Goal: Task Accomplishment & Management: Manage account settings

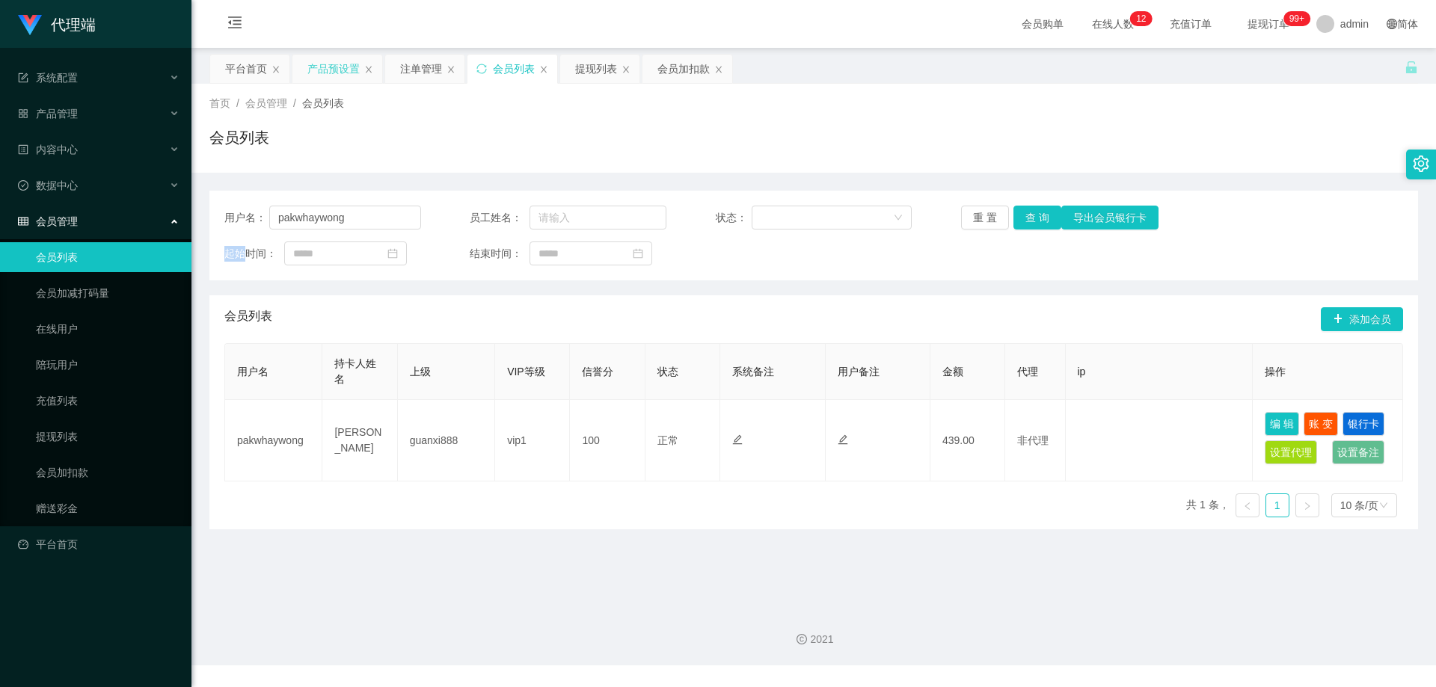
click at [328, 67] on div "产品预设置" at bounding box center [333, 69] width 52 height 28
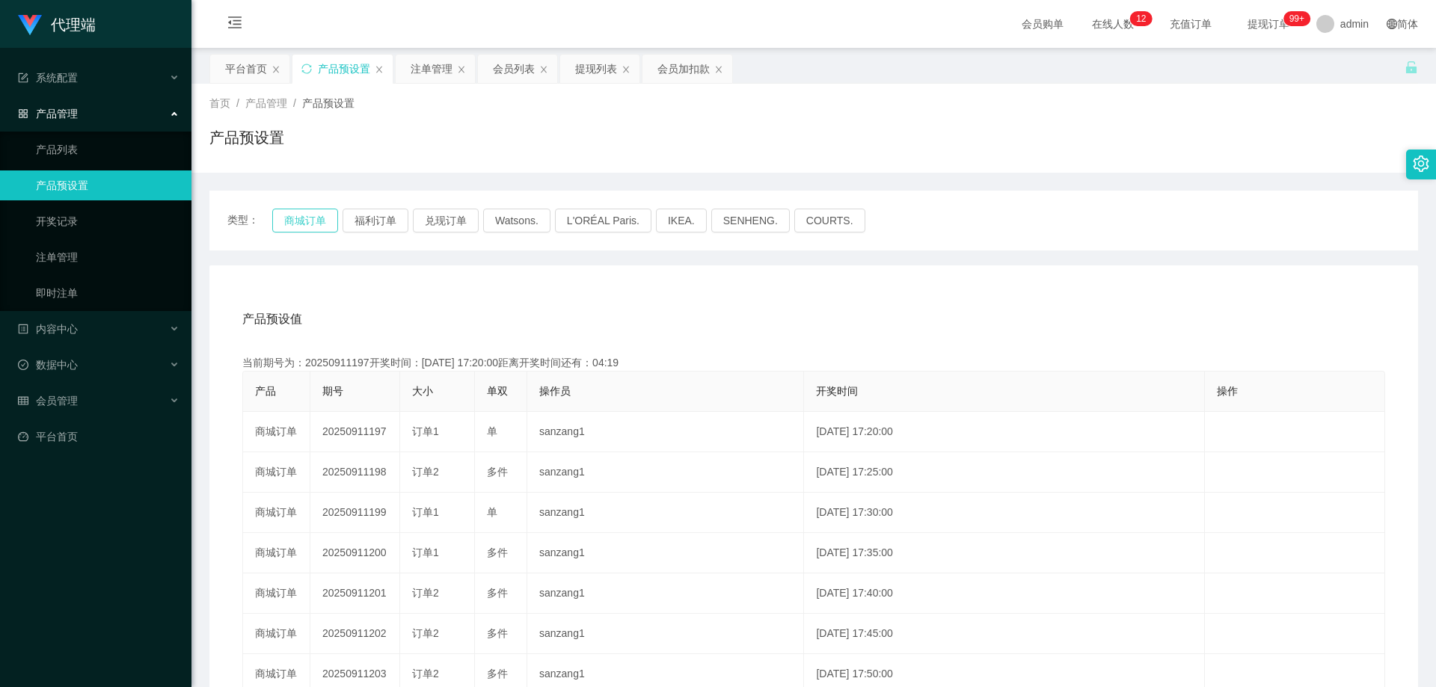
click at [295, 226] on button "商城订单" at bounding box center [305, 221] width 66 height 24
click at [298, 216] on button "商城订单" at bounding box center [305, 221] width 66 height 24
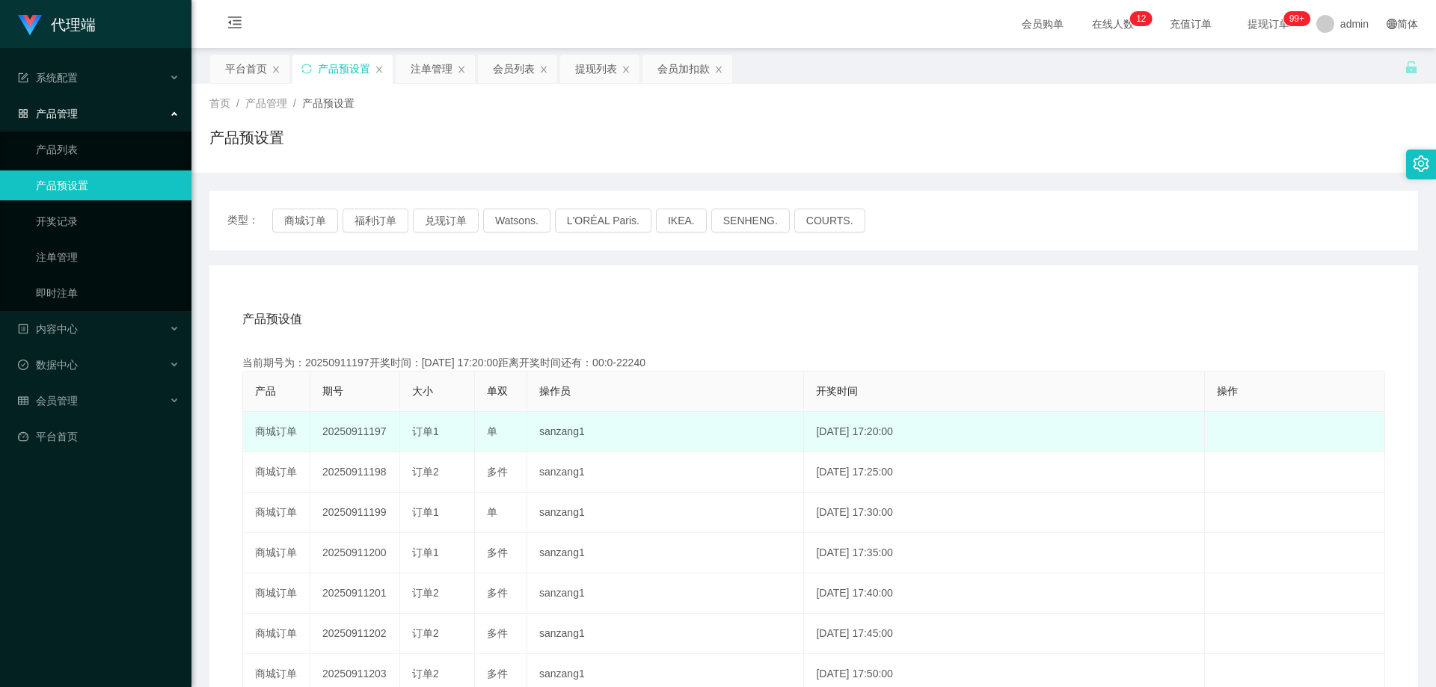
click at [360, 434] on td "20250911197" at bounding box center [355, 432] width 90 height 40
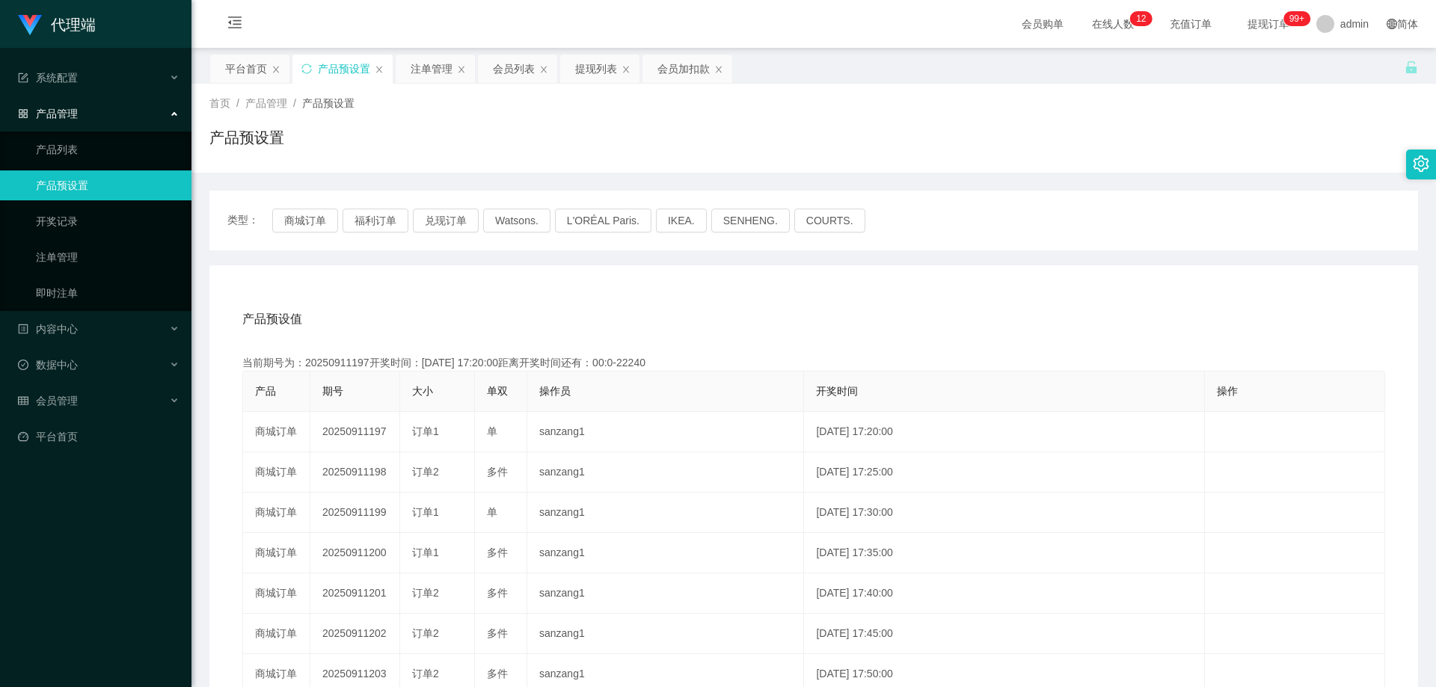
copy td "20250911197"
click at [415, 71] on div "注单管理" at bounding box center [432, 69] width 42 height 28
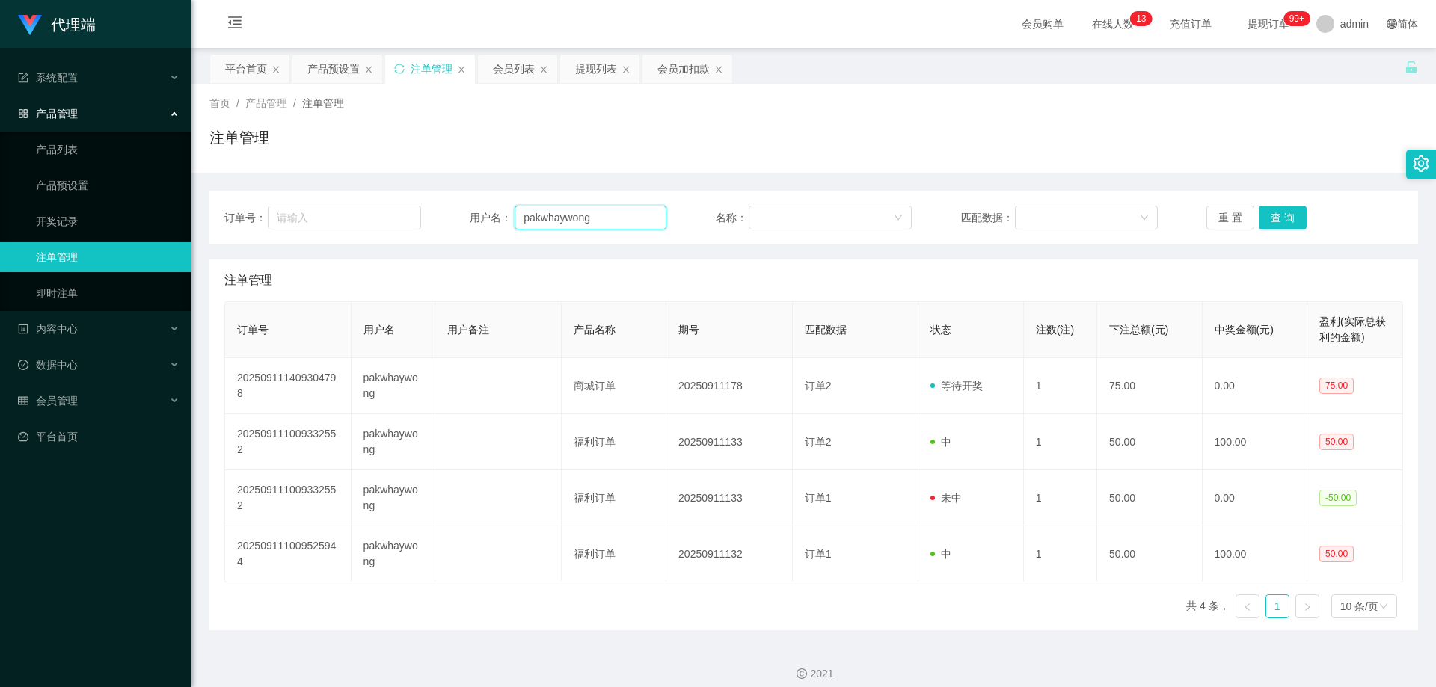
drag, startPoint x: 601, startPoint y: 217, endPoint x: 436, endPoint y: 212, distance: 164.6
click at [436, 212] on div "订单号： 用户名： pakwhaywong 名称： 匹配数据： 重 置 查 询" at bounding box center [813, 218] width 1179 height 24
paste input "shiguanghua"
type input "shiguanghua"
click at [1277, 218] on button "查 询" at bounding box center [1283, 218] width 48 height 24
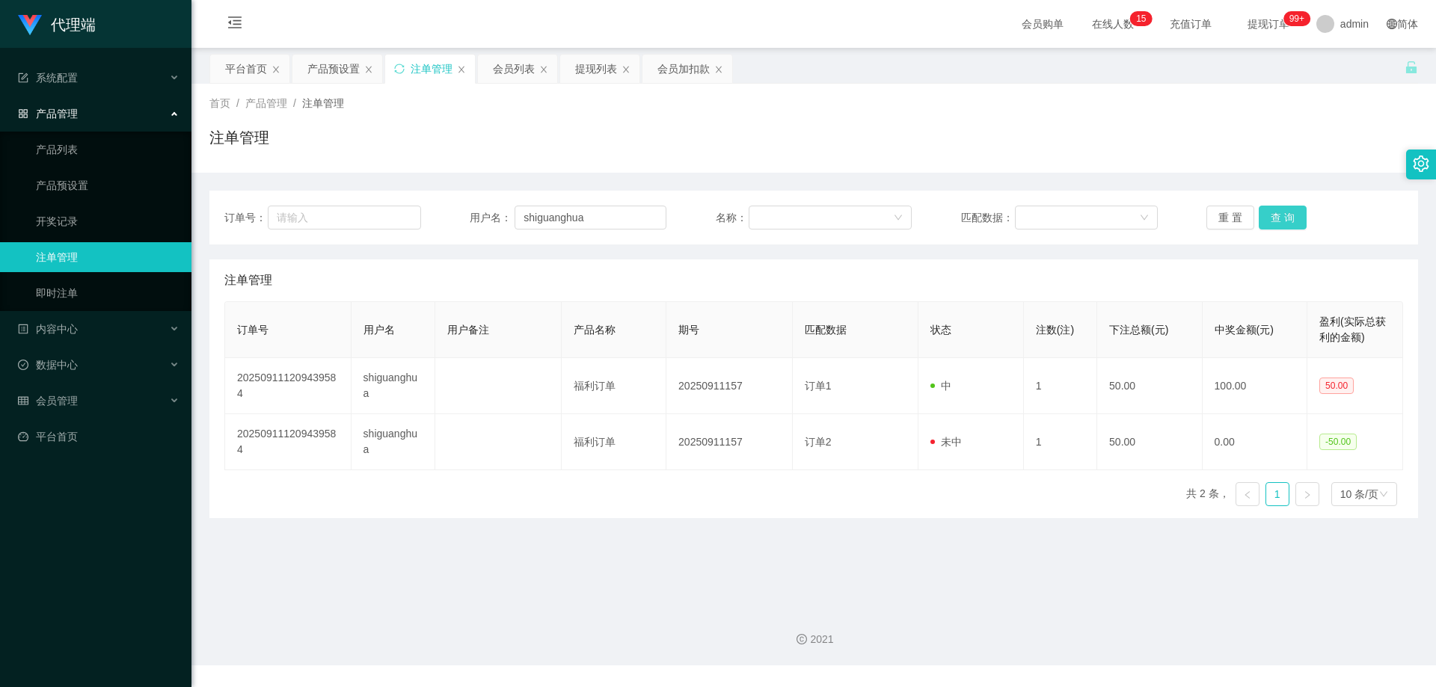
click at [1277, 218] on button "查 询" at bounding box center [1283, 218] width 48 height 24
click at [1293, 221] on button "查 询" at bounding box center [1283, 218] width 48 height 24
drag, startPoint x: 613, startPoint y: 215, endPoint x: 443, endPoint y: 214, distance: 170.5
click at [443, 214] on div "订单号： 用户名： shiguanghua 名称： 匹配数据： 重 置 查 询" at bounding box center [813, 218] width 1179 height 24
click at [314, 71] on div "产品预设置" at bounding box center [333, 69] width 52 height 28
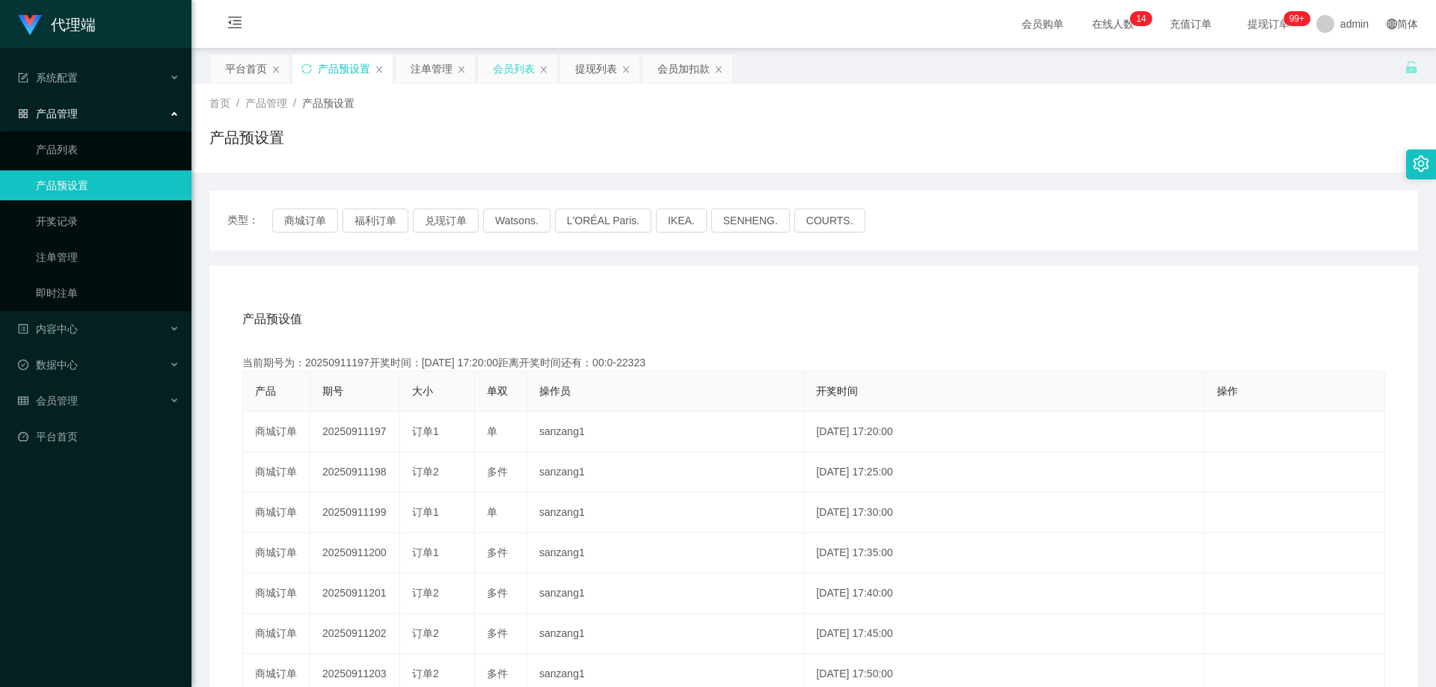
click at [519, 71] on div "会员列表" at bounding box center [514, 69] width 42 height 28
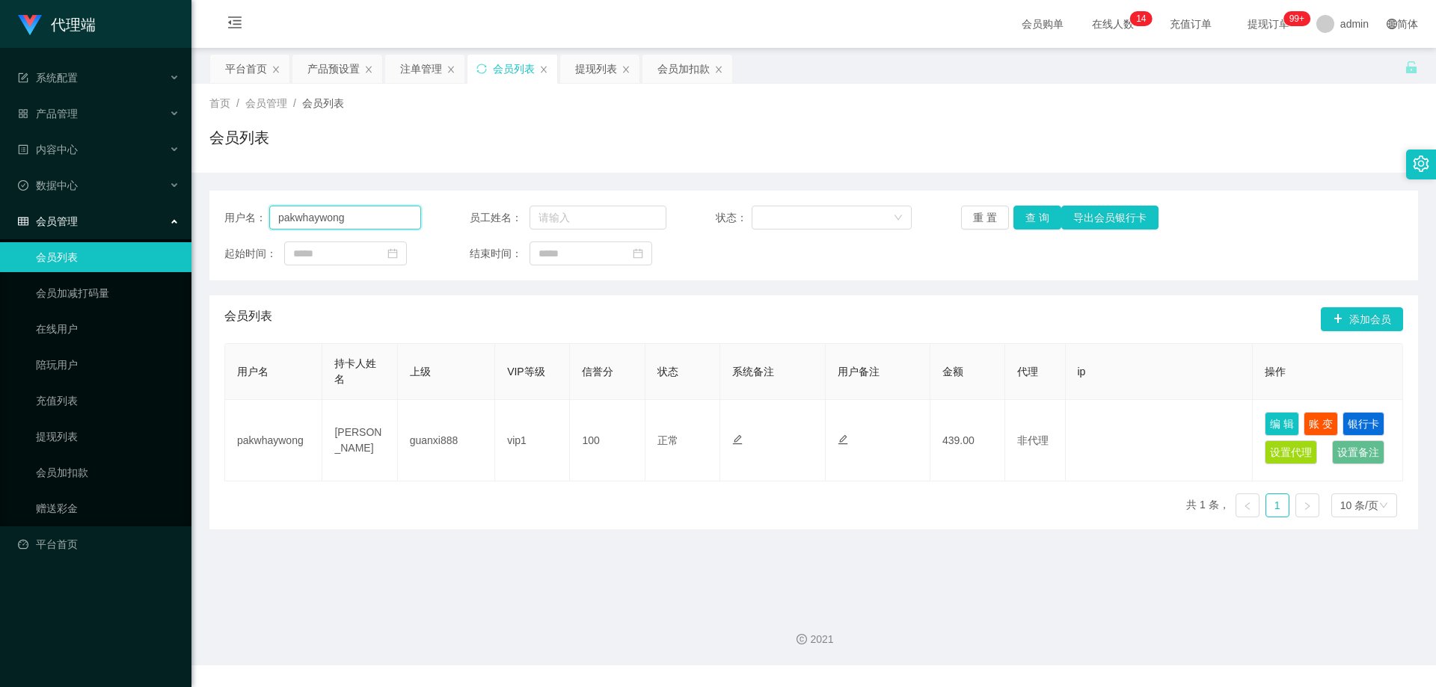
click at [163, 211] on section "代理端 系统配置 产品管理 产品列表 产品预设置 开奖记录 注单管理 即时注单 内容中心 数据中心 会员管理 会员列表 会员加减打码量 在线用户 陪玩用户 充…" at bounding box center [718, 333] width 1436 height 666
paste input "shiguanghua"
type input "shiguanghua"
click at [1032, 213] on button "查 询" at bounding box center [1037, 218] width 48 height 24
click at [1248, 22] on span "提现订单 99+" at bounding box center [1268, 24] width 57 height 10
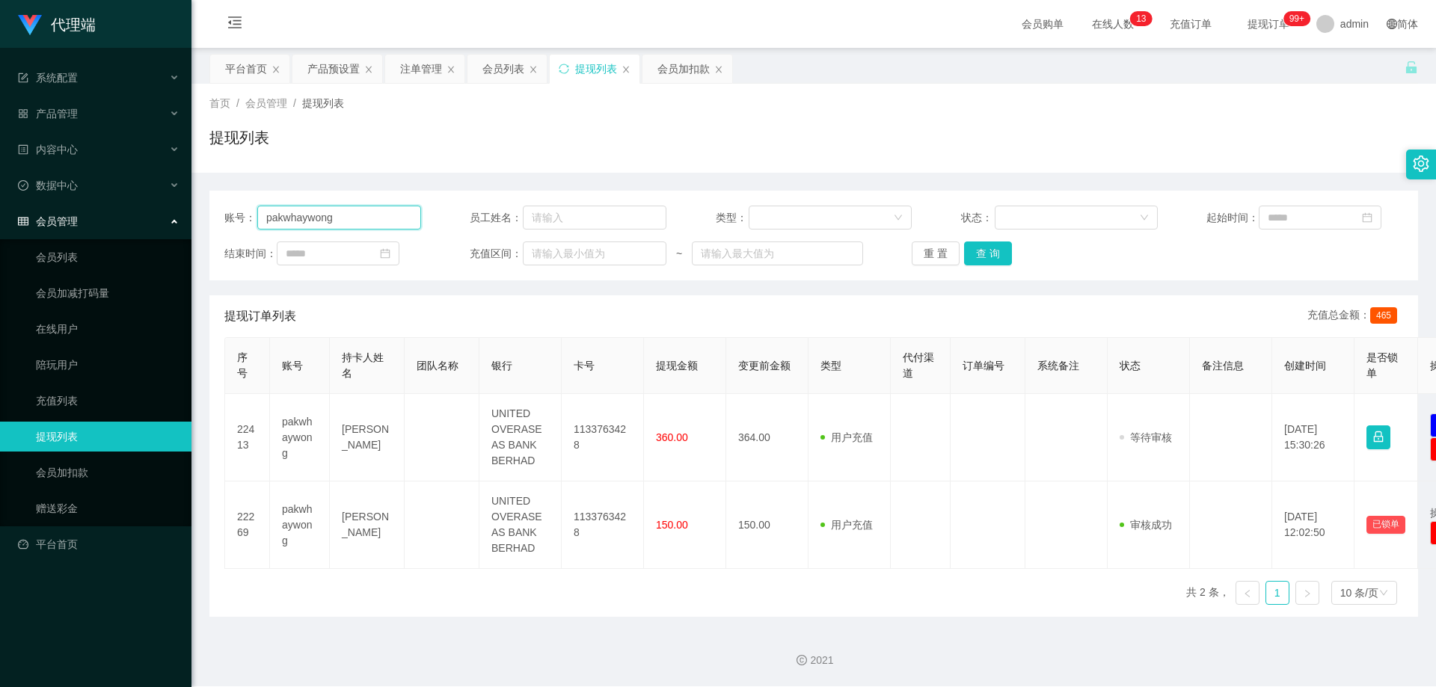
drag, startPoint x: 231, startPoint y: 220, endPoint x: 400, endPoint y: 224, distance: 169.1
click at [228, 220] on div "账号： pakwhaywong" at bounding box center [322, 218] width 197 height 24
paste input "shiguanghua"
type input "shiguanghua"
click at [996, 251] on button "查 询" at bounding box center [988, 254] width 48 height 24
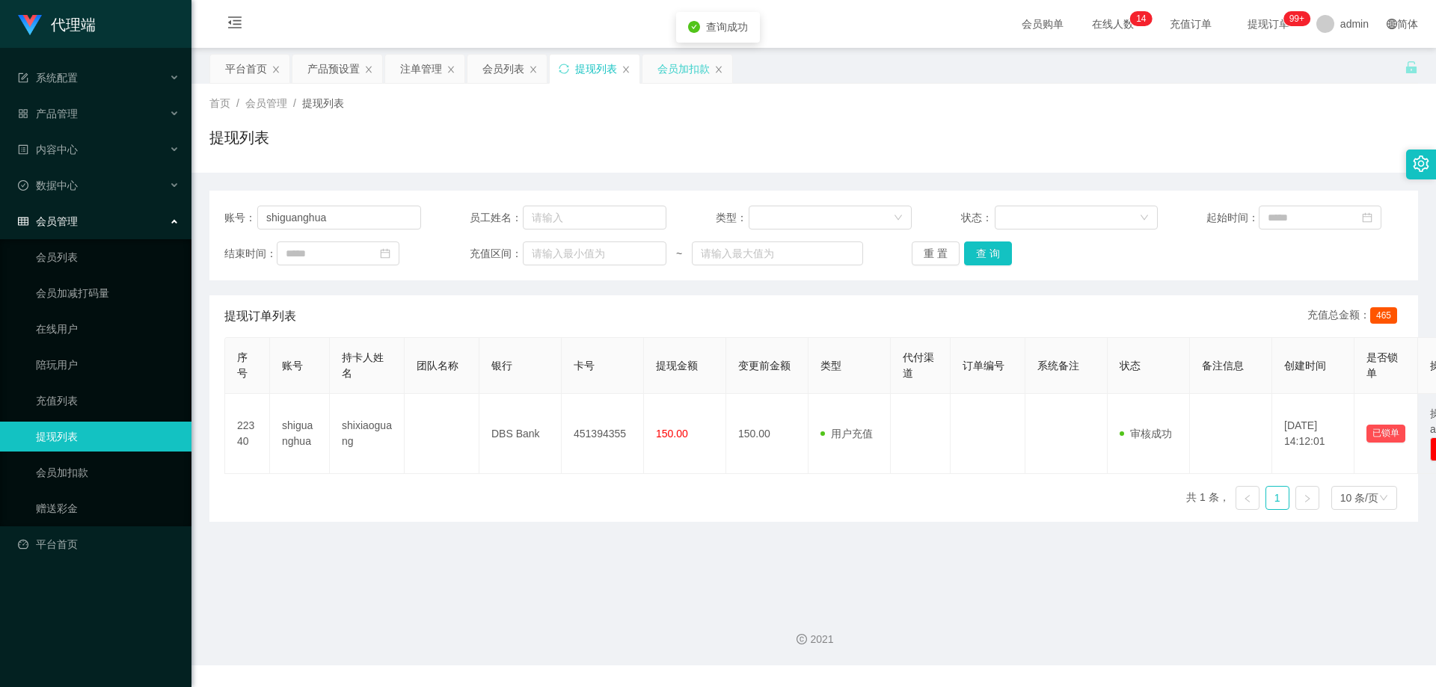
click at [675, 70] on div "会员加扣款" at bounding box center [683, 69] width 52 height 28
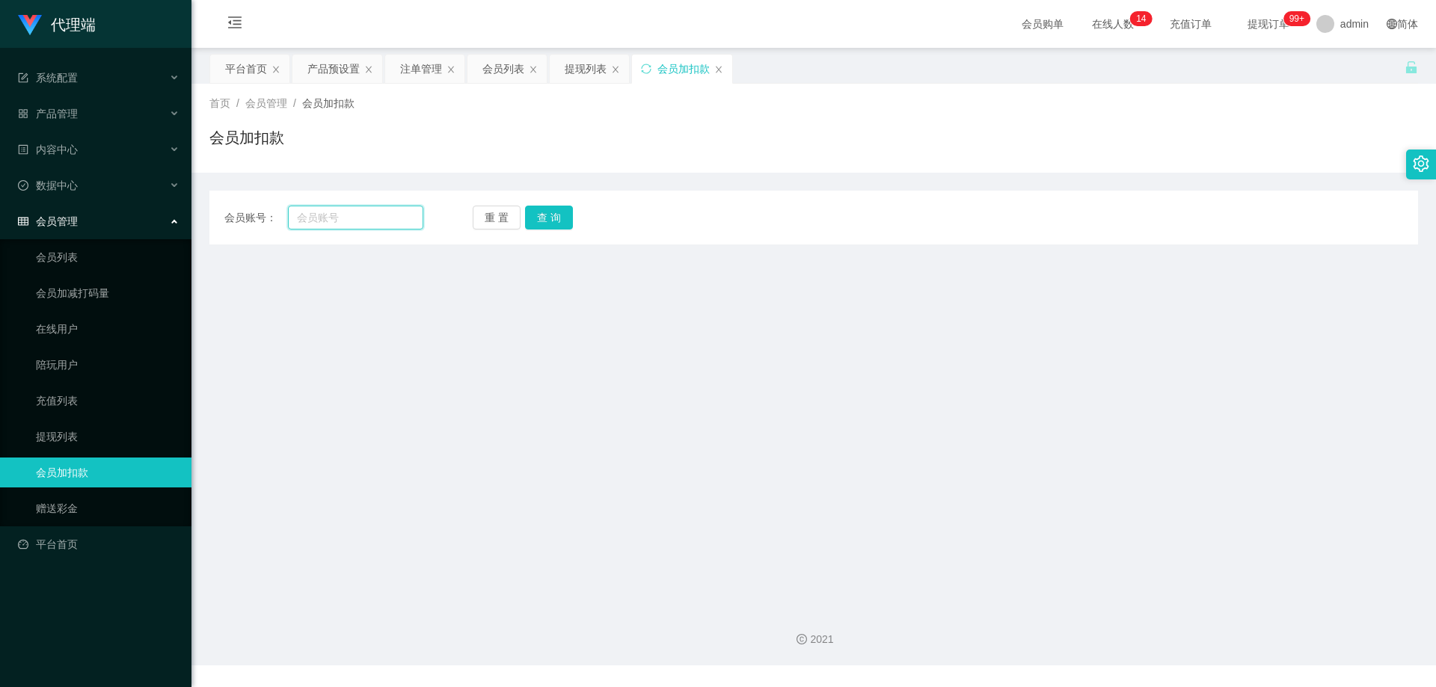
click at [354, 218] on input "text" at bounding box center [355, 218] width 135 height 24
paste input "shiguanghua"
type input "shiguanghua"
click at [544, 218] on button "查 询" at bounding box center [549, 218] width 48 height 24
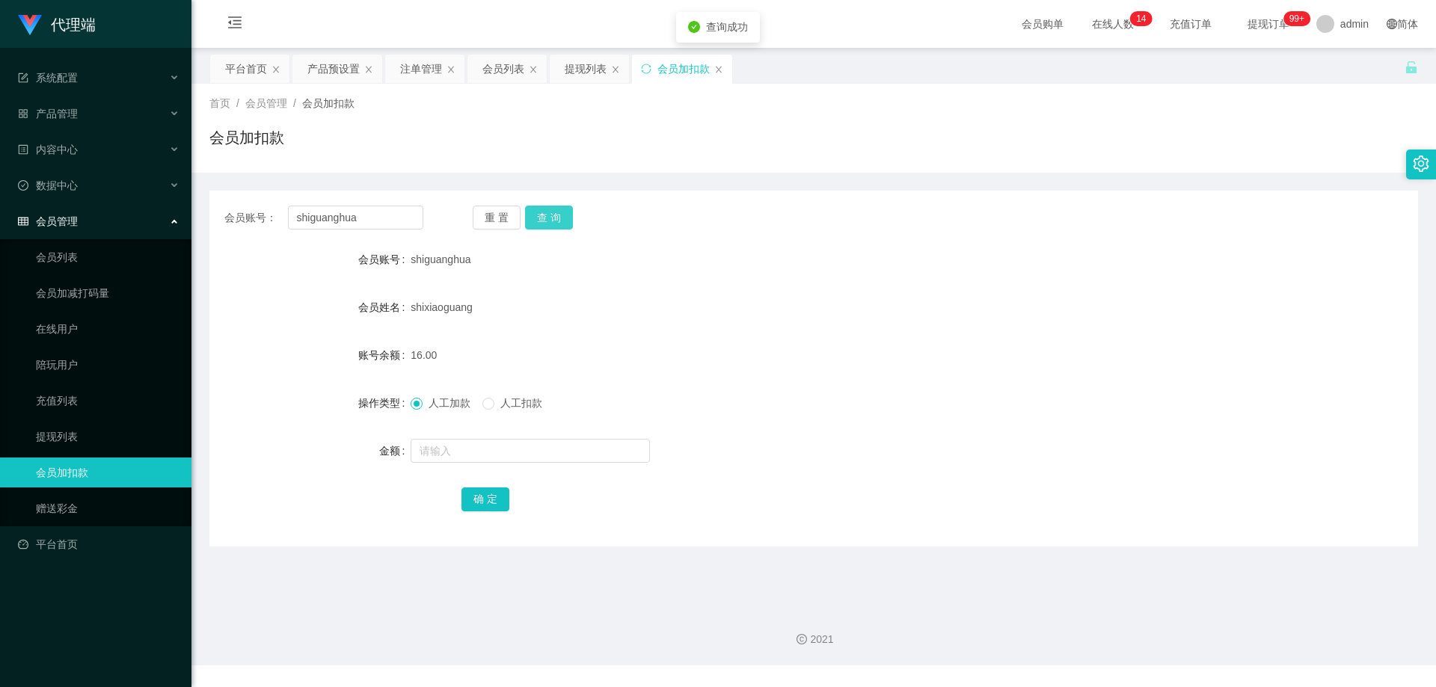
click at [549, 209] on button "查 询" at bounding box center [549, 218] width 48 height 24
click at [550, 213] on button "查 询" at bounding box center [549, 218] width 48 height 24
click at [504, 449] on input "text" at bounding box center [530, 451] width 239 height 24
type input "300"
click at [479, 497] on button "确 定" at bounding box center [485, 500] width 48 height 24
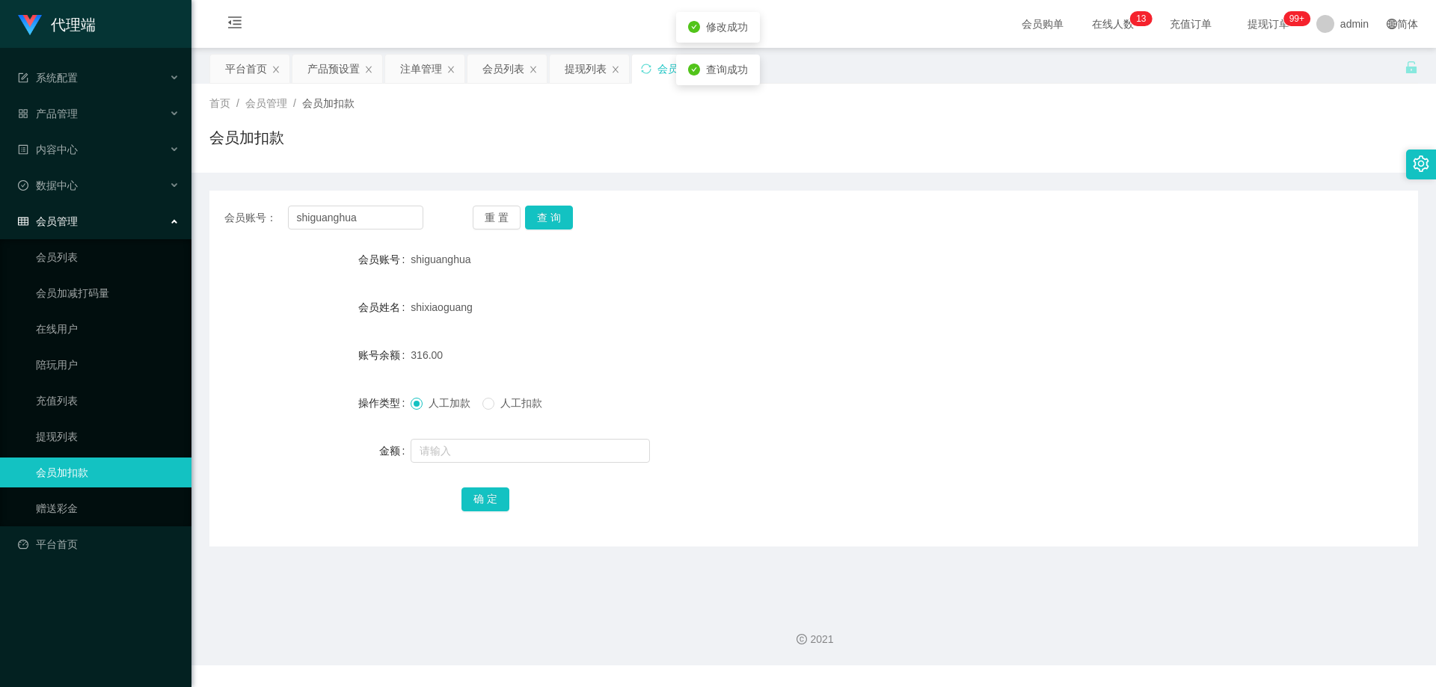
click at [767, 343] on div "316.00" at bounding box center [763, 355] width 705 height 30
click at [1256, 19] on span "提现订单 99+" at bounding box center [1268, 24] width 57 height 10
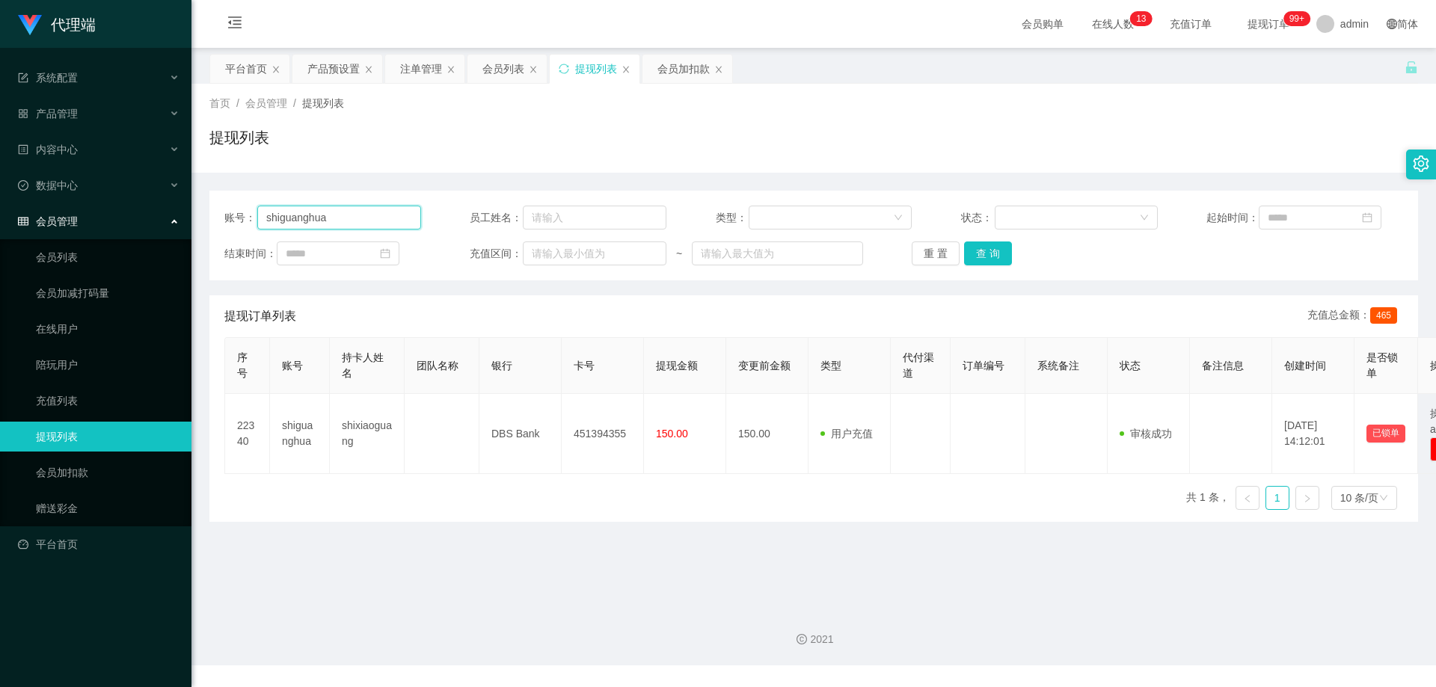
drag, startPoint x: 381, startPoint y: 215, endPoint x: 222, endPoint y: 215, distance: 159.3
click at [107, 210] on section "代理端 系统配置 产品管理 产品列表 产品预设置 开奖记录 注单管理 即时注单 内容中心 数据中心 会员管理 会员列表 会员加减打码量 在线用户 陪玩用户 充…" at bounding box center [718, 333] width 1436 height 666
click at [974, 257] on button "查 询" at bounding box center [988, 254] width 48 height 24
click at [1048, 110] on div "首页 / 会员管理 / 提现列表 /" at bounding box center [813, 104] width 1209 height 16
click at [401, 70] on div "注单管理" at bounding box center [421, 69] width 42 height 28
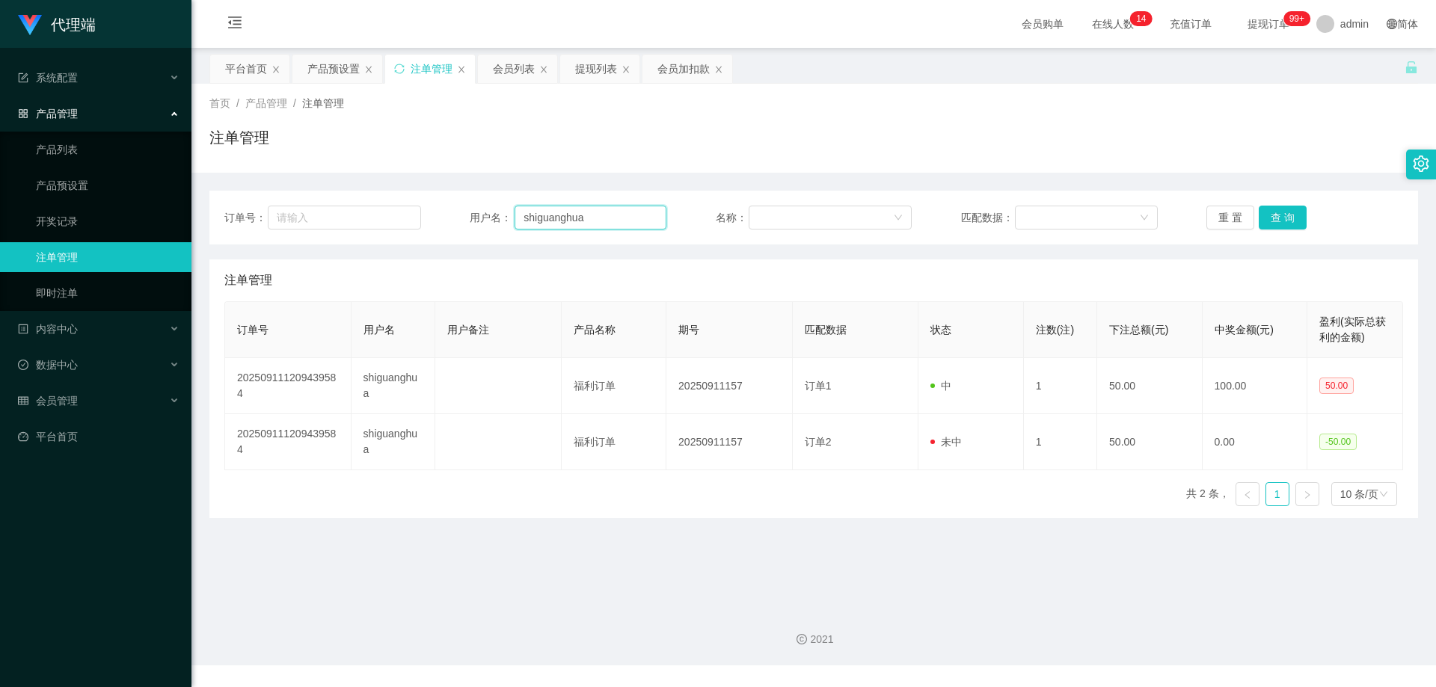
click at [602, 220] on input "shiguanghua" at bounding box center [591, 218] width 152 height 24
click at [1296, 215] on button "查 询" at bounding box center [1283, 218] width 48 height 24
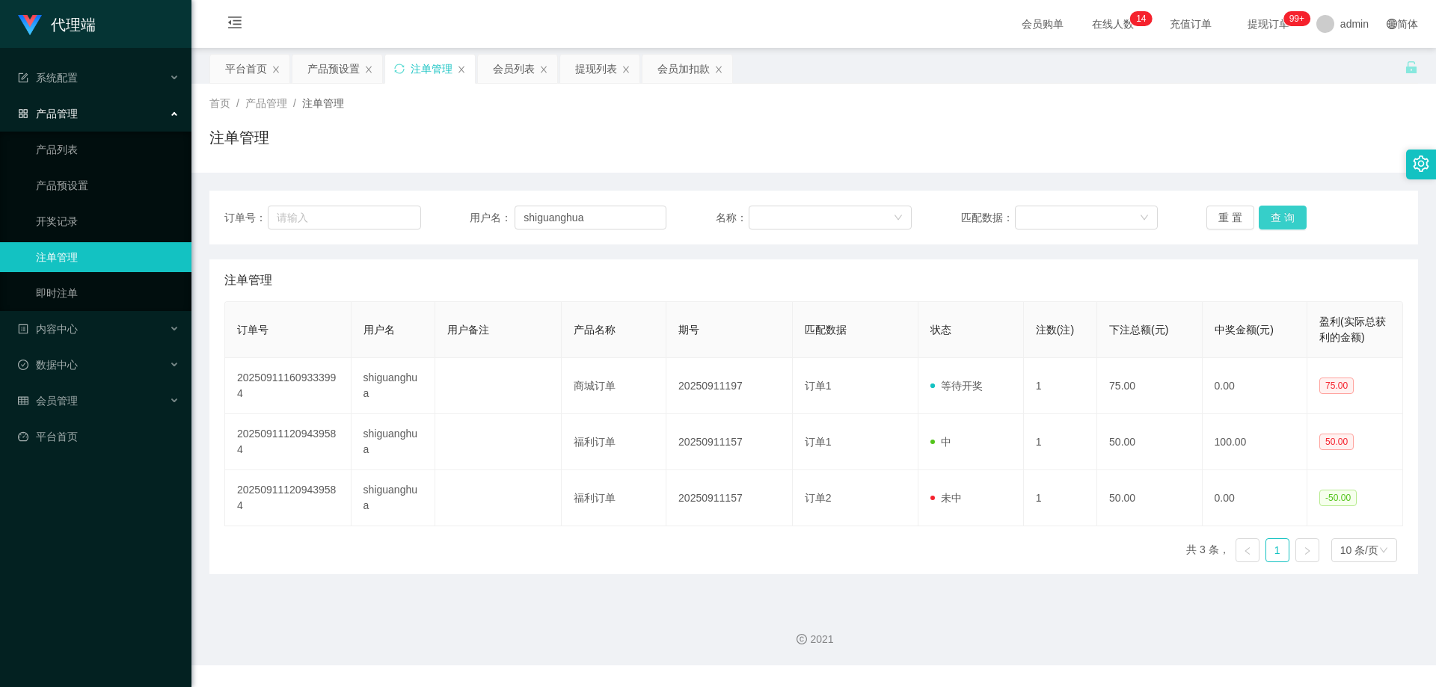
click at [1295, 215] on button "查 询" at bounding box center [1283, 218] width 48 height 24
drag, startPoint x: 605, startPoint y: 213, endPoint x: 459, endPoint y: 215, distance: 145.8
click at [459, 215] on div "订单号： 用户名： shiguanghua 名称： 匹配数据： 重 置 查 询" at bounding box center [813, 218] width 1179 height 24
click at [1268, 211] on button "查 询" at bounding box center [1283, 218] width 48 height 24
click at [1270, 211] on button "查 询" at bounding box center [1283, 218] width 48 height 24
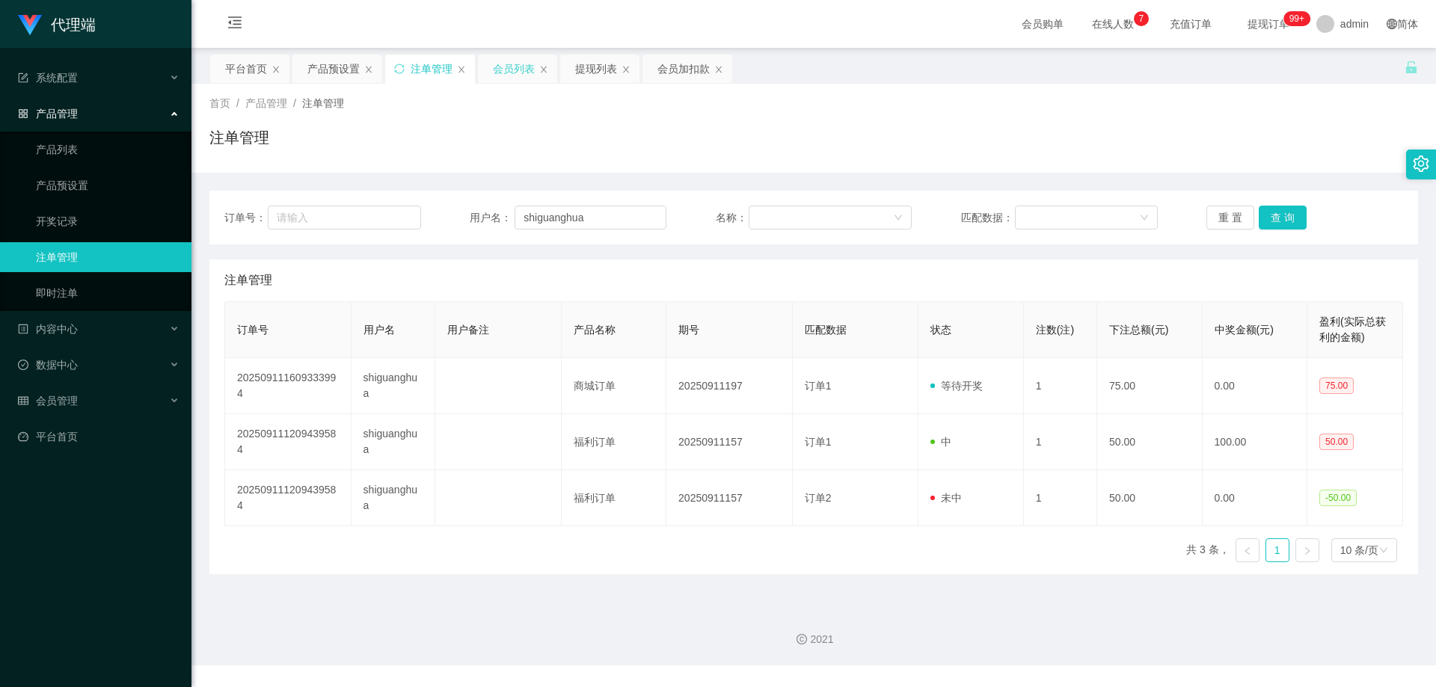
click at [506, 79] on div "会员列表" at bounding box center [514, 69] width 42 height 28
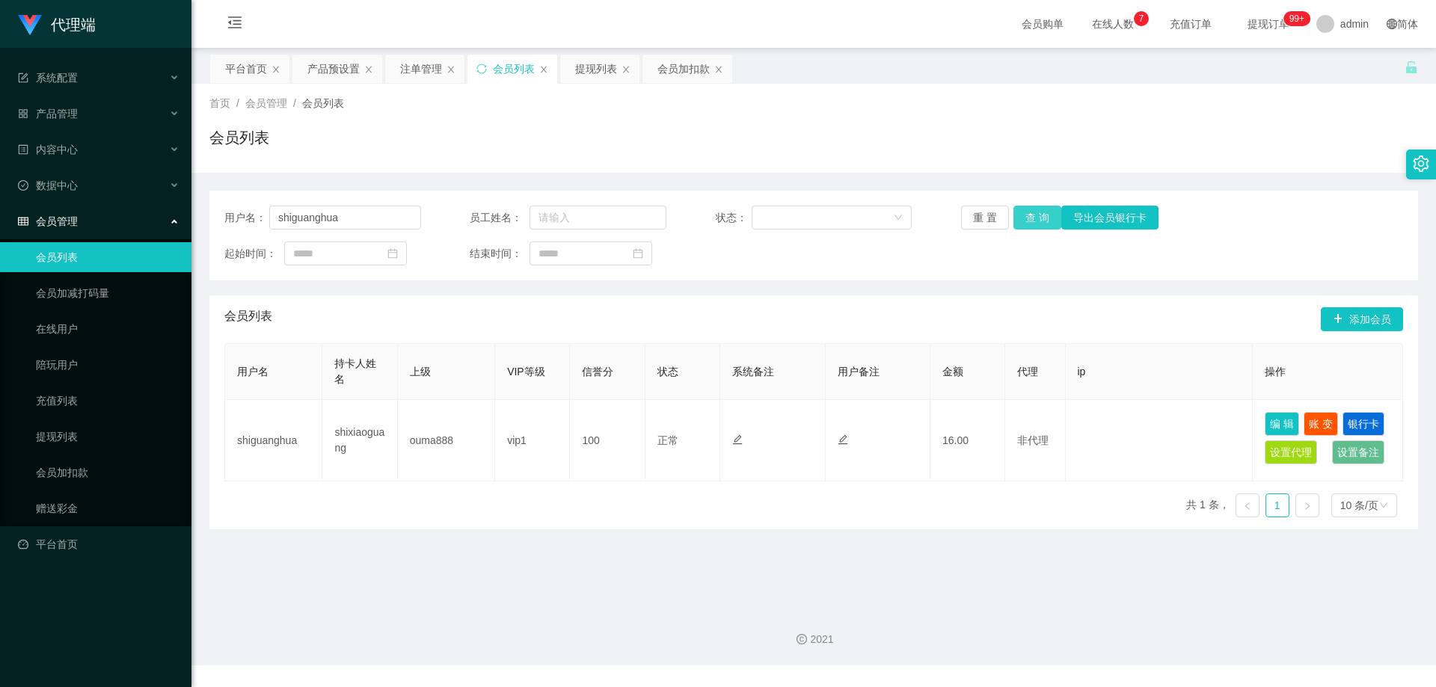
click at [1035, 216] on button "查 询" at bounding box center [1037, 218] width 48 height 24
click at [1029, 208] on button "查 询" at bounding box center [1037, 218] width 48 height 24
click at [1028, 218] on button "查 询" at bounding box center [1037, 218] width 48 height 24
click at [1034, 212] on button "查 询" at bounding box center [1037, 218] width 48 height 24
click at [1031, 212] on button "查 询" at bounding box center [1037, 218] width 48 height 24
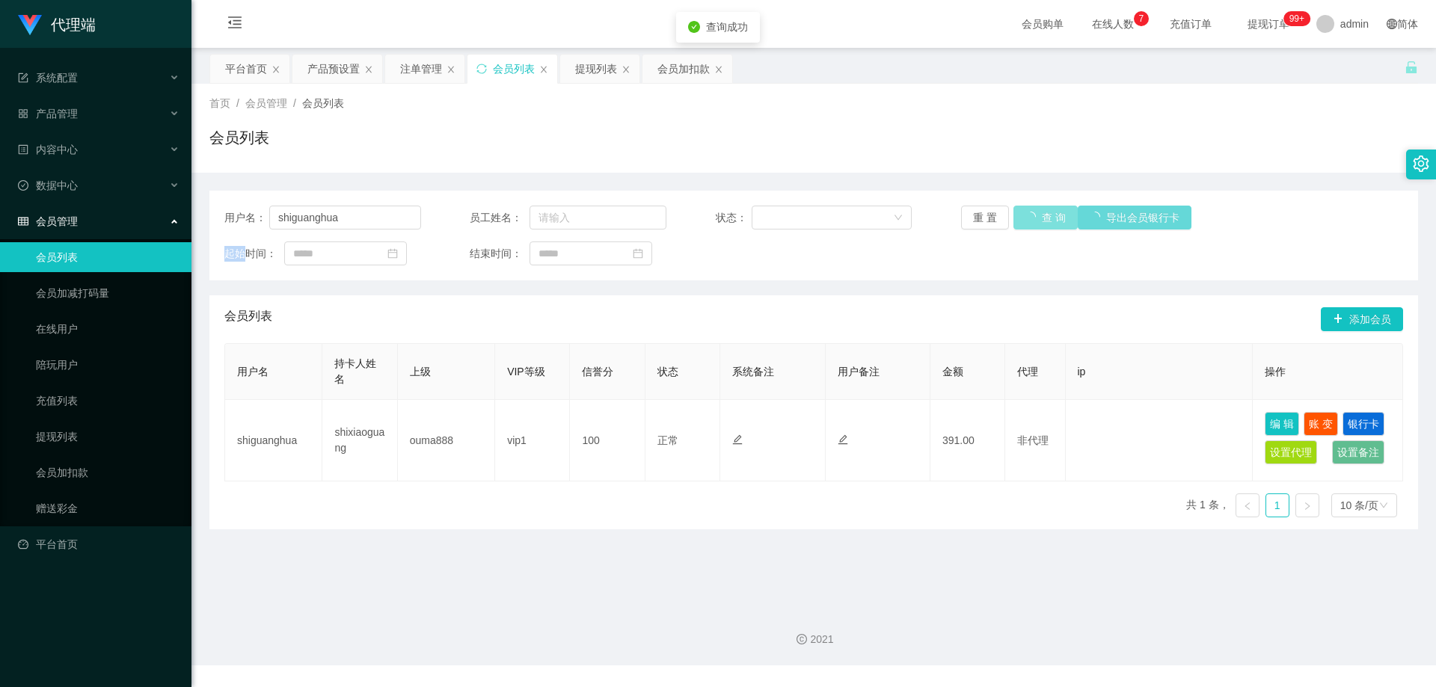
click at [1031, 212] on div "重 置 查 询 导出会员银行卡" at bounding box center [1059, 218] width 197 height 24
click at [1031, 212] on button "查 询" at bounding box center [1045, 218] width 64 height 24
